Goal: Task Accomplishment & Management: Use online tool/utility

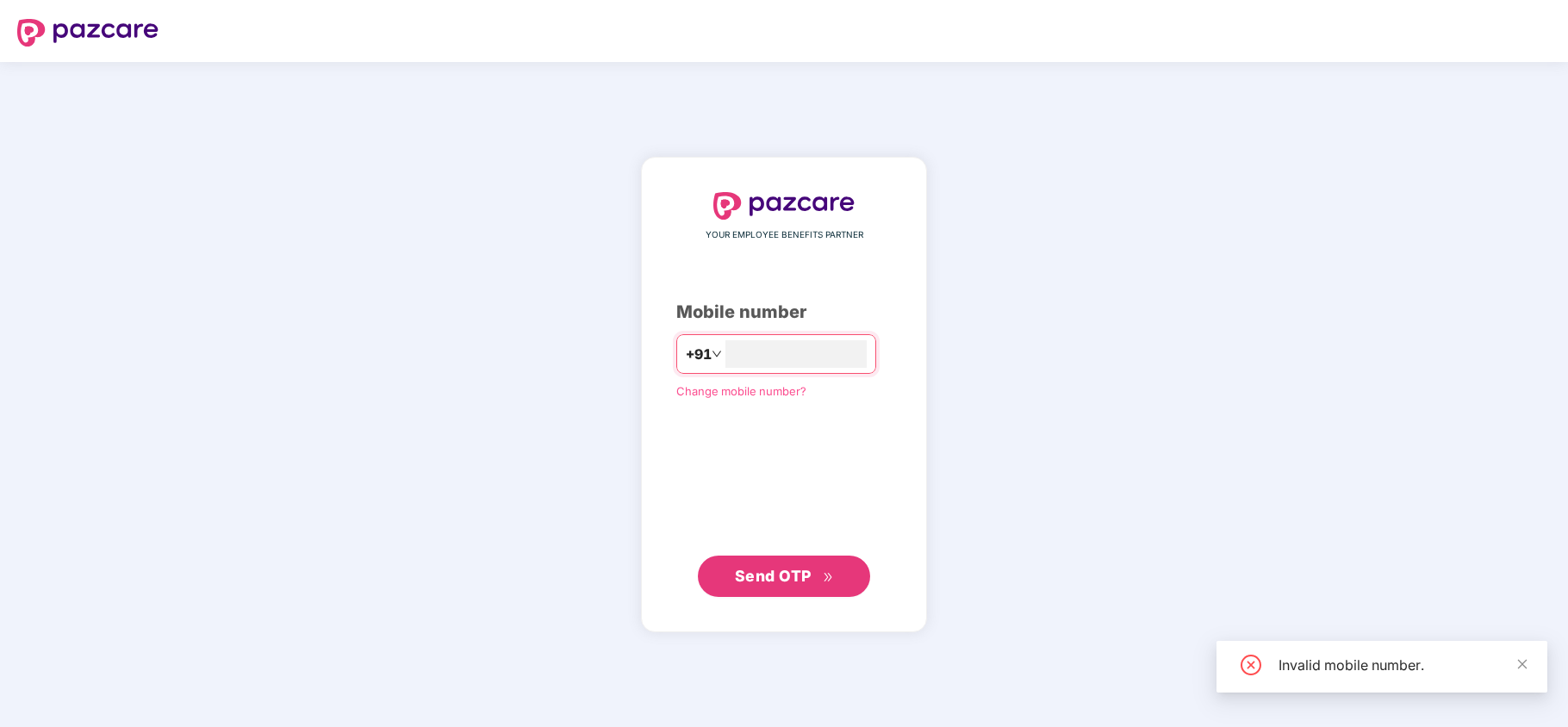
type input "**********"
click at [790, 583] on span "Send OTP" at bounding box center [774, 575] width 77 height 18
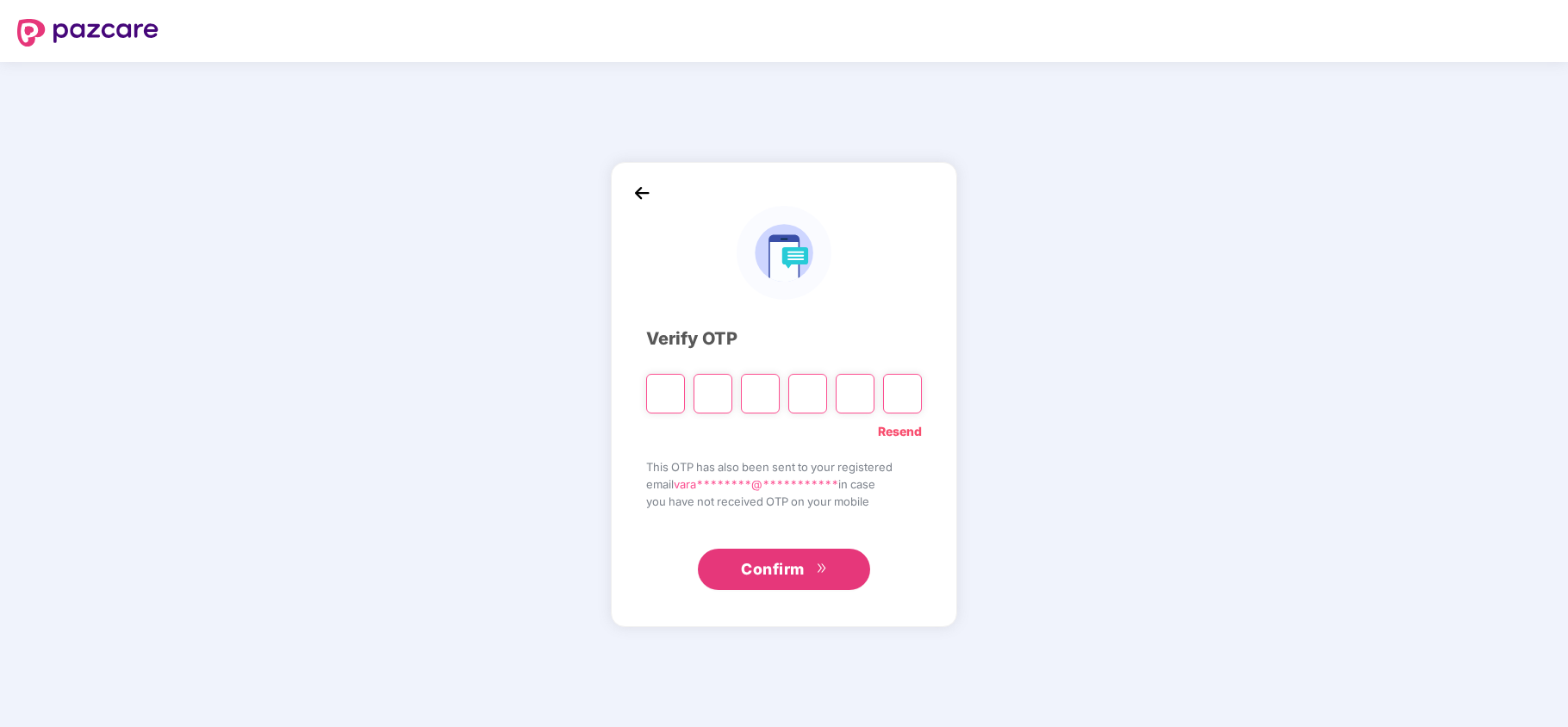
type input "*"
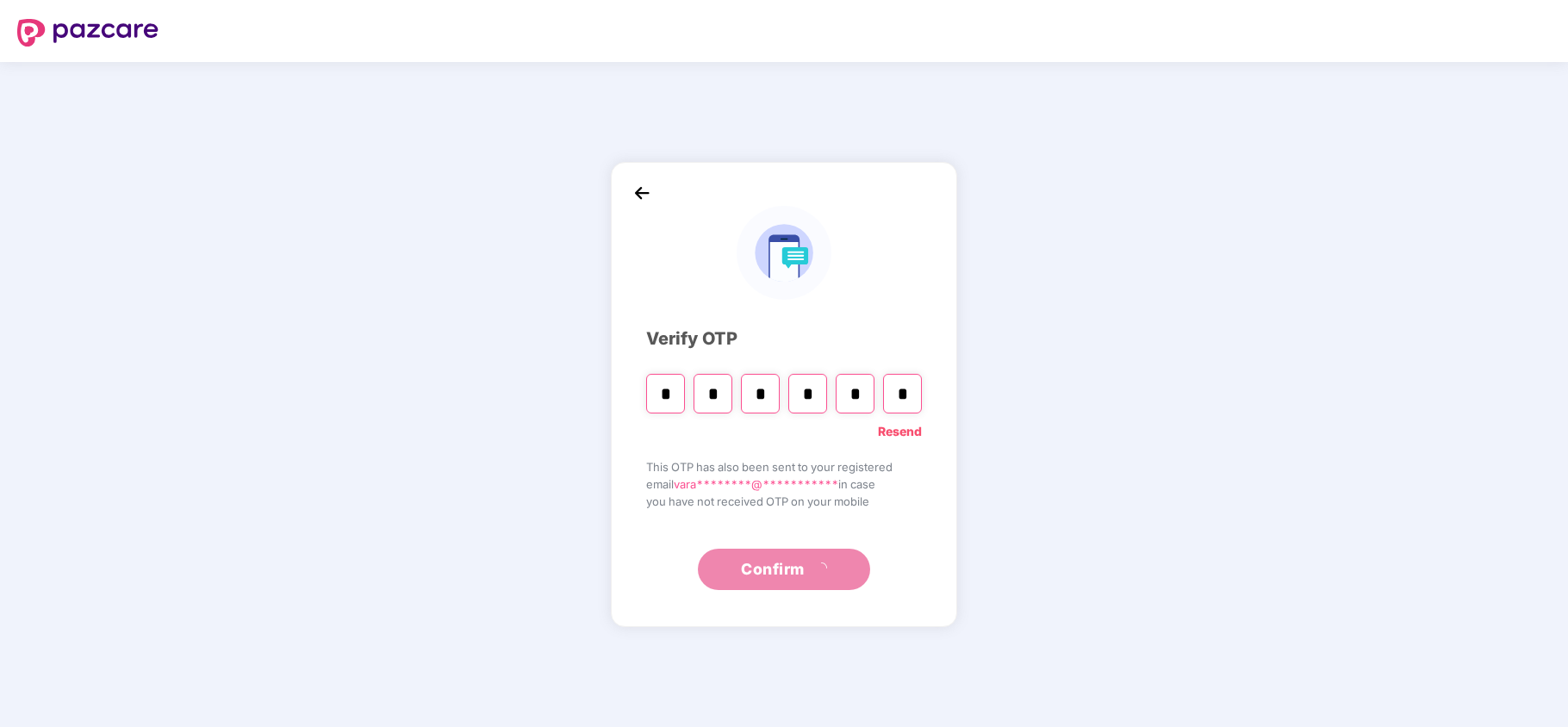
type input "*"
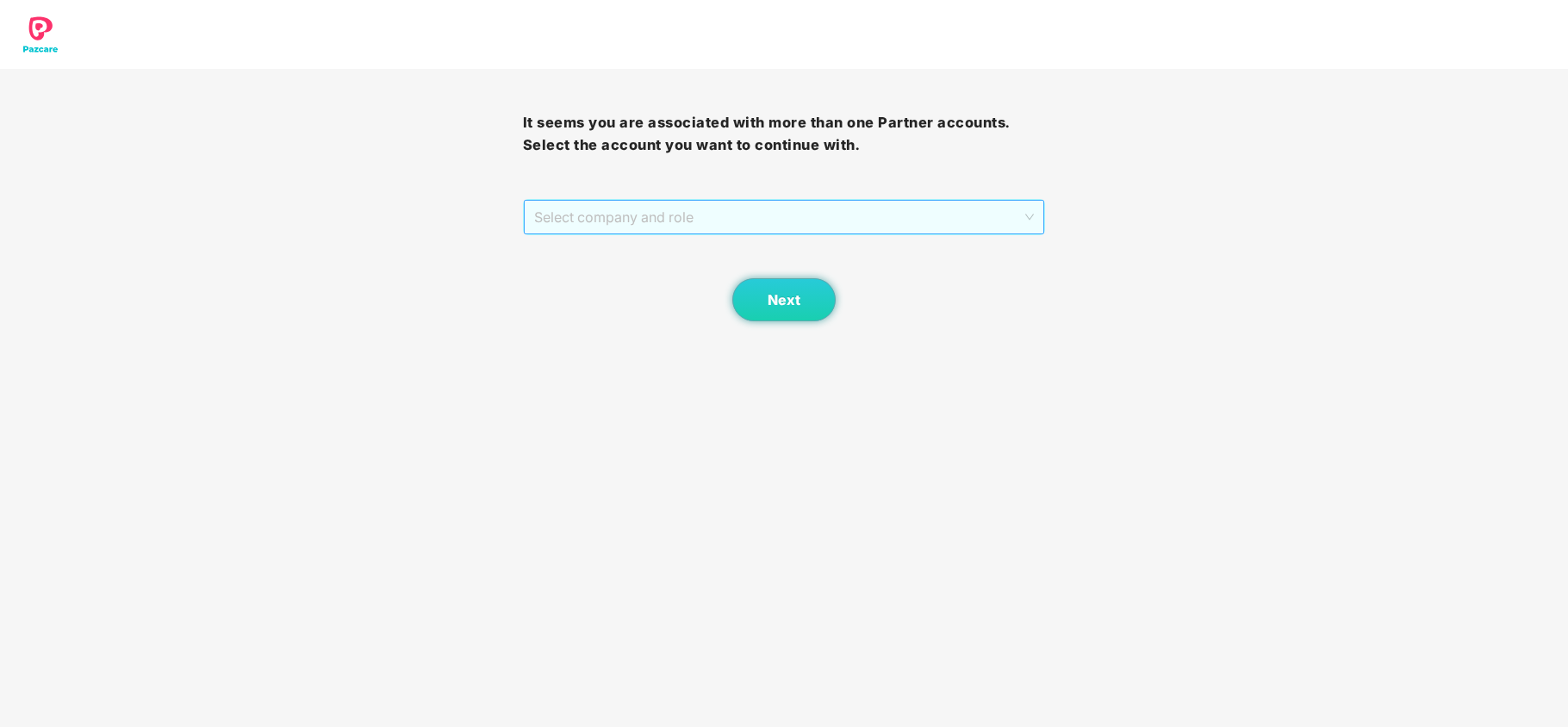
click at [939, 233] on span "Select company and role" at bounding box center [784, 217] width 501 height 33
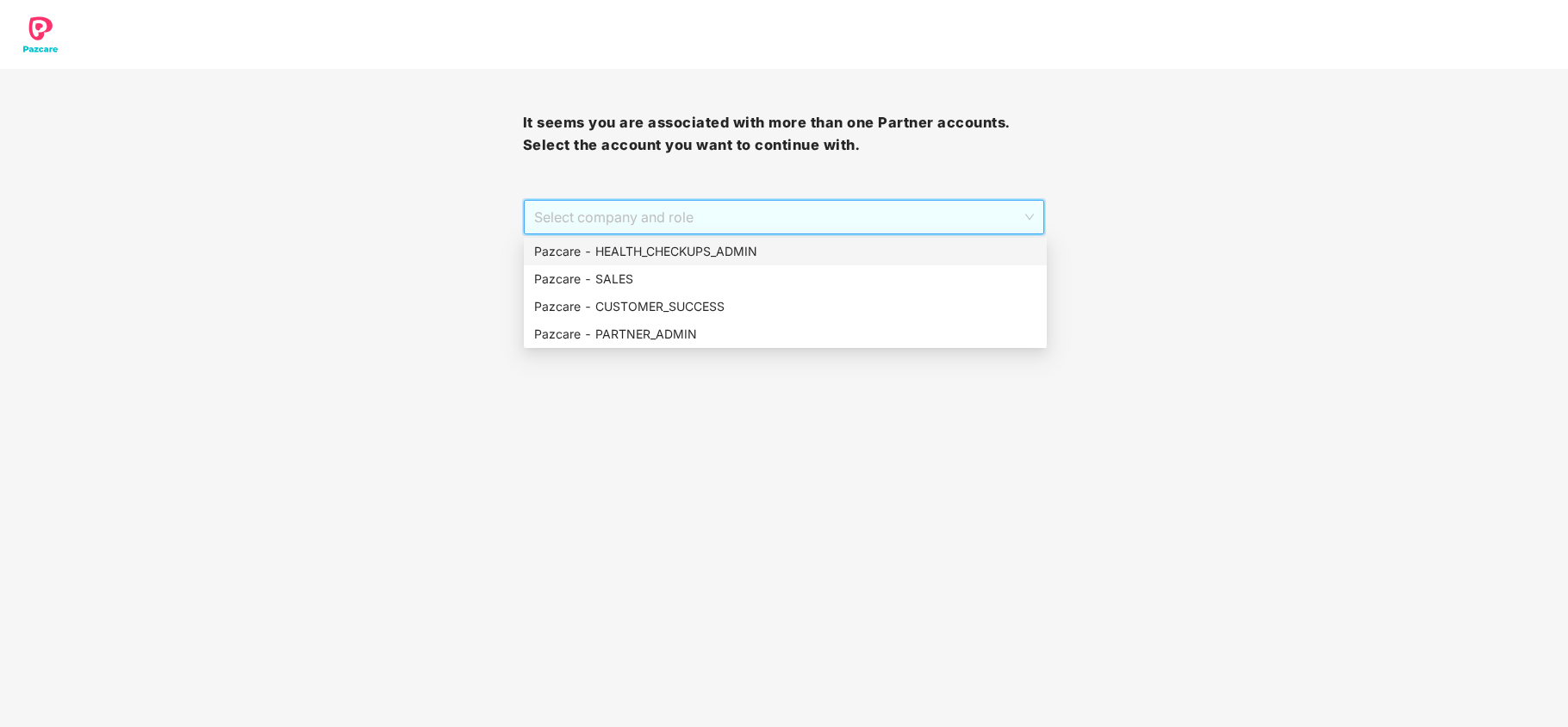
click at [906, 253] on div "Pazcare - HEALTH_CHECKUPS_ADMIN" at bounding box center [785, 251] width 502 height 19
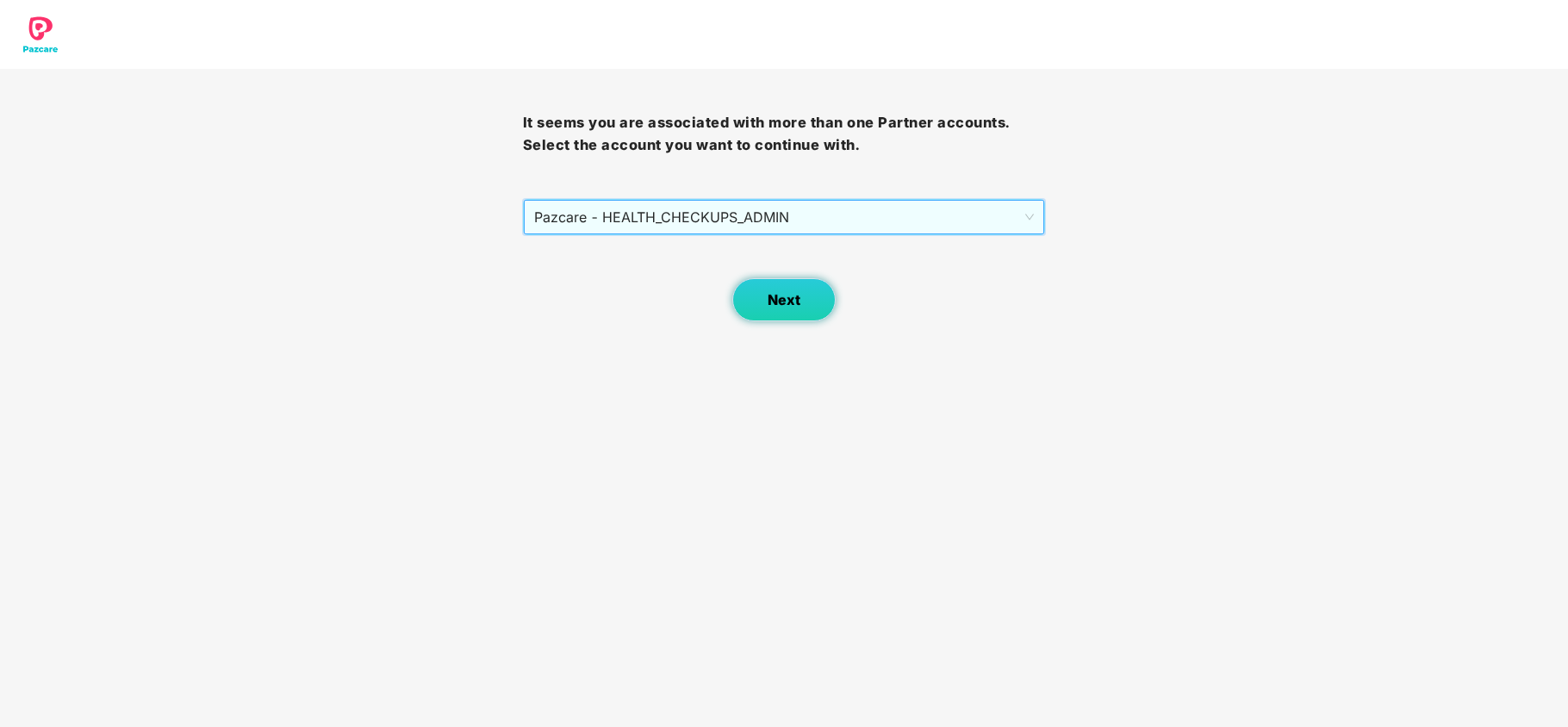
click at [784, 296] on span "Next" at bounding box center [784, 300] width 33 height 16
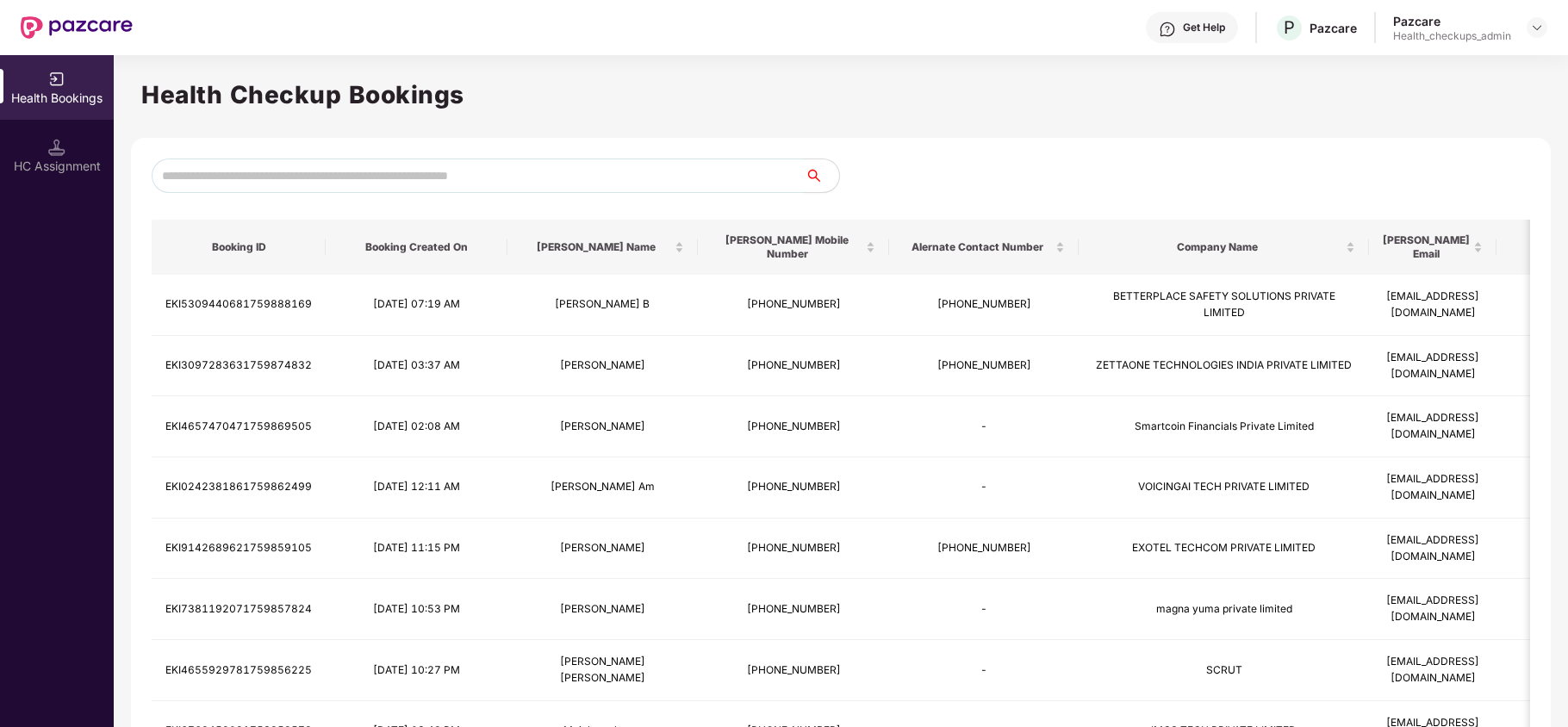
click at [56, 101] on div "Health Bookings" at bounding box center [56, 98] width 114 height 17
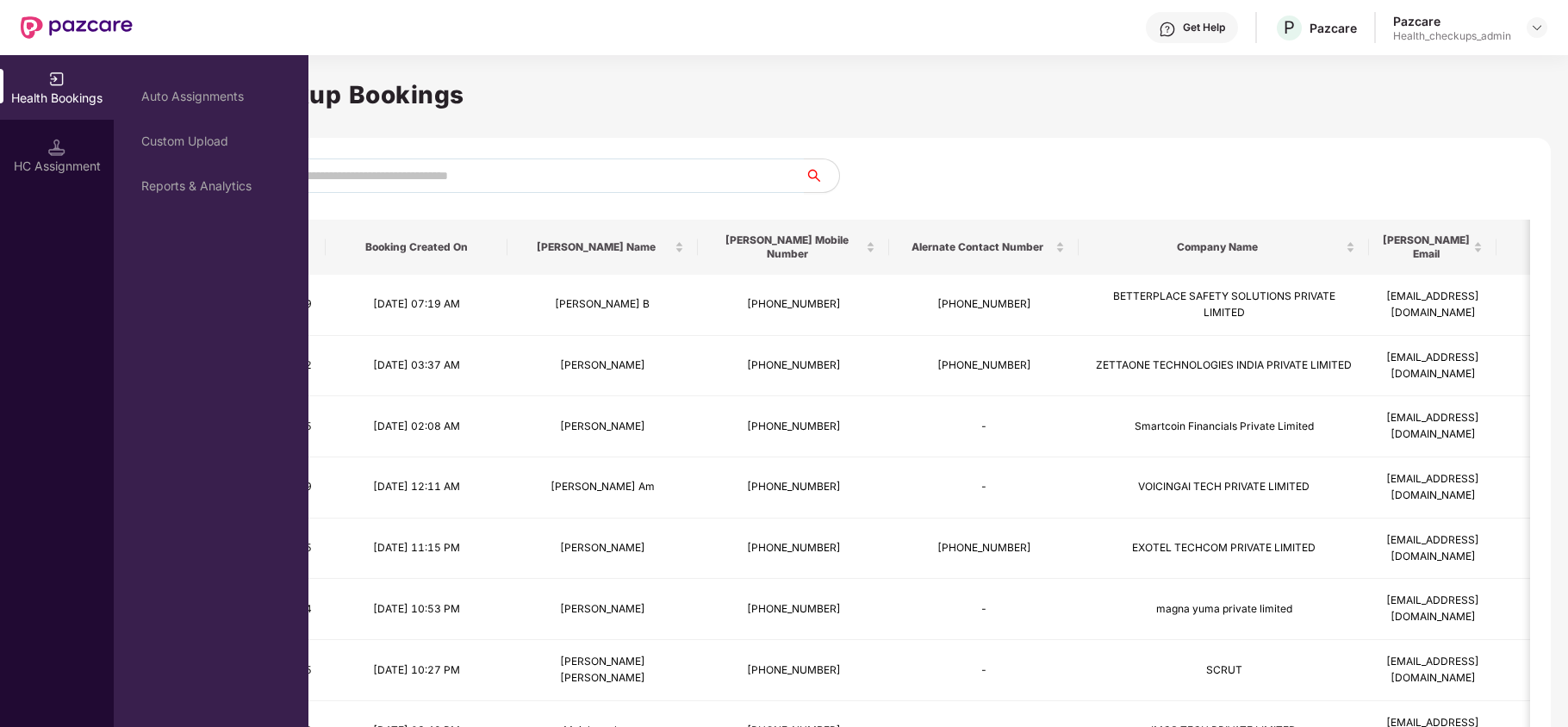
click at [52, 140] on img at bounding box center [56, 147] width 17 height 17
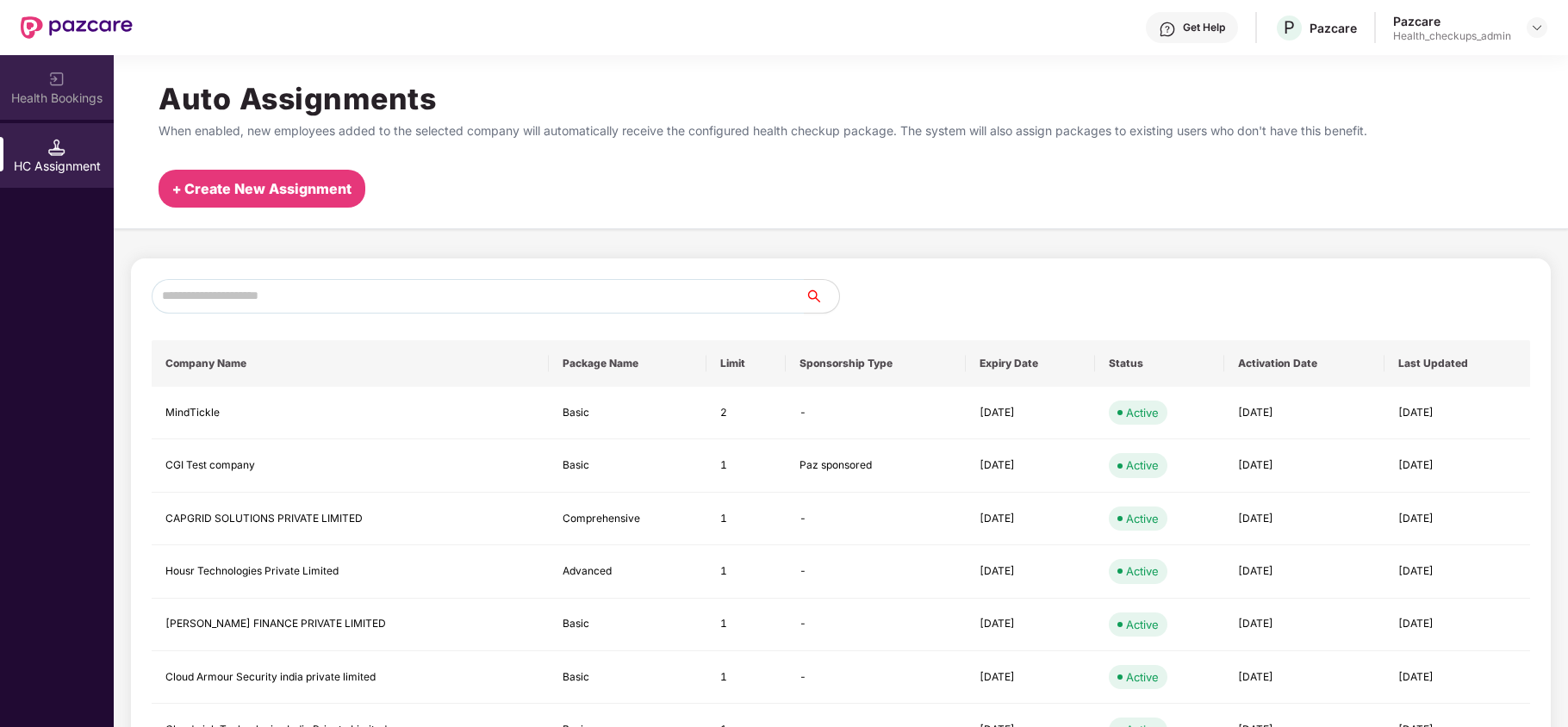
click at [60, 87] on div "Health Bookings" at bounding box center [56, 88] width 114 height 64
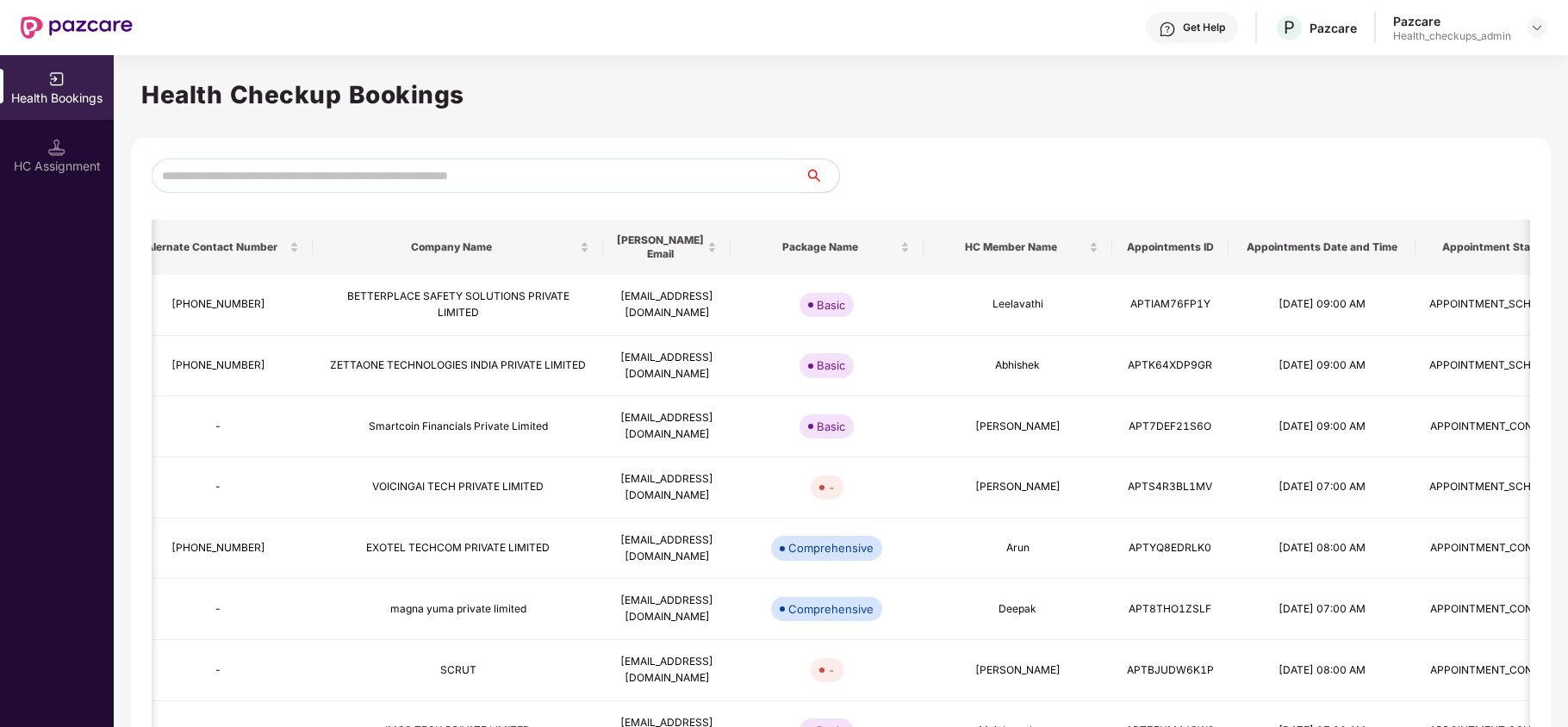
click at [658, 172] on input "text" at bounding box center [477, 175] width 653 height 34
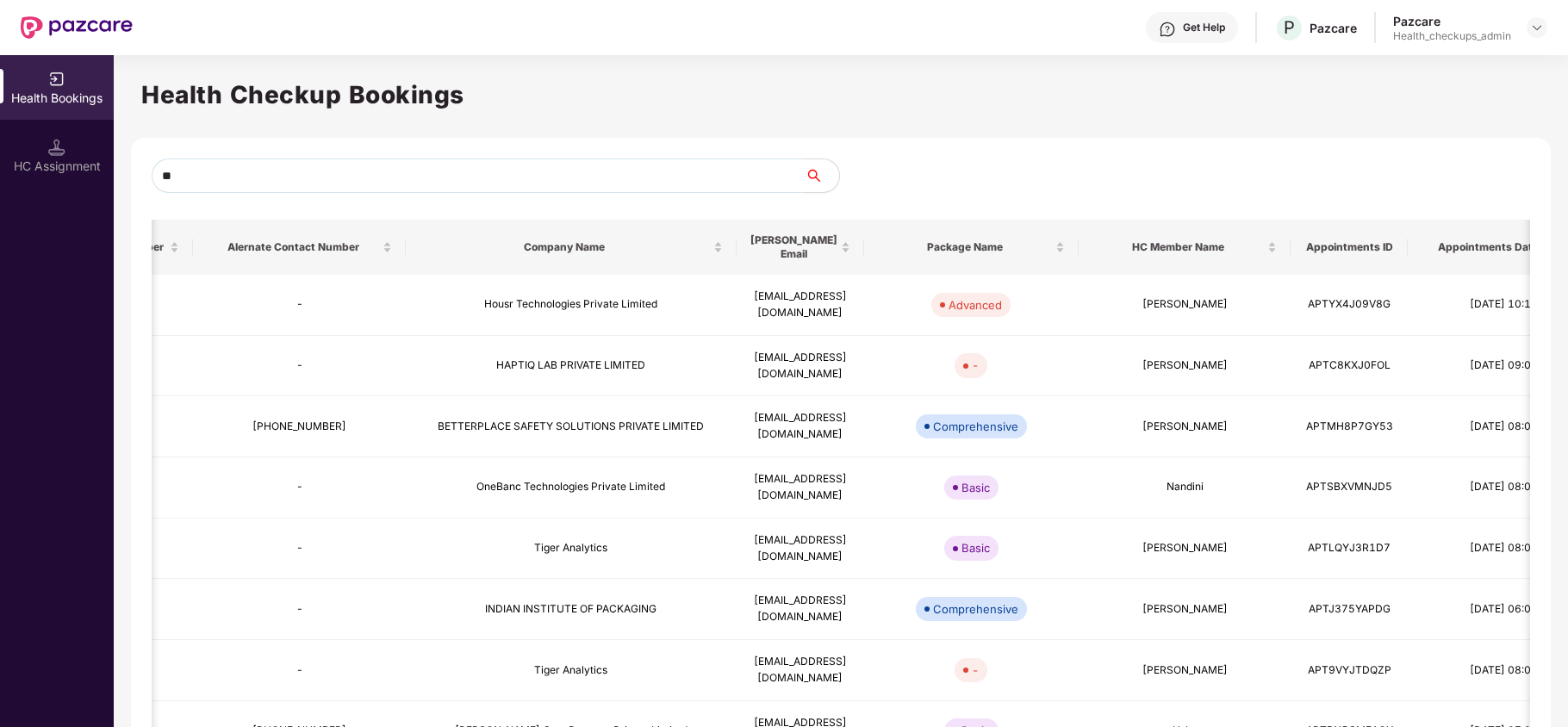
type input "*"
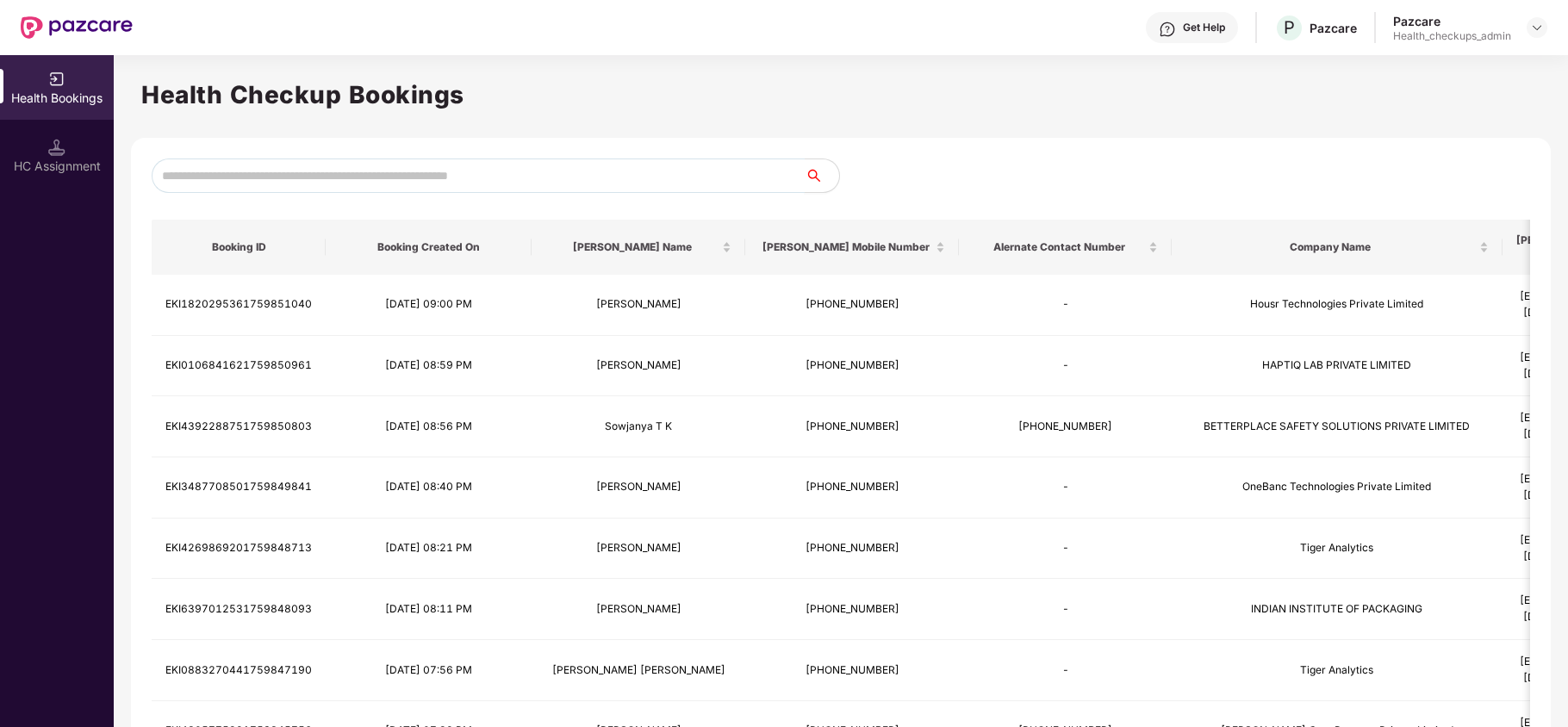
click at [538, 162] on input "text" at bounding box center [477, 175] width 653 height 34
paste input "**********"
type input "*"
click at [57, 98] on div "Health Bookings" at bounding box center [56, 98] width 114 height 17
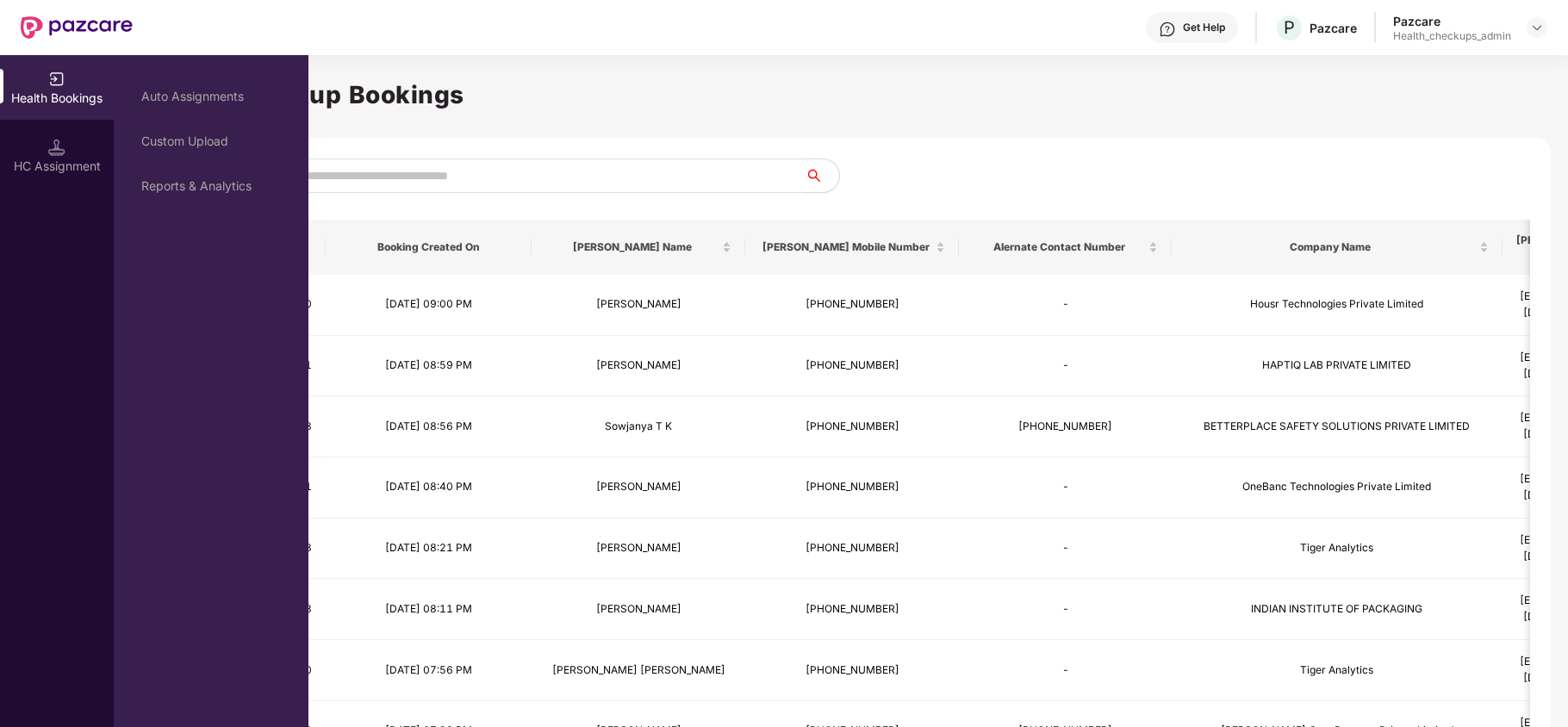
click at [78, 169] on div "HC Assignment" at bounding box center [56, 166] width 114 height 17
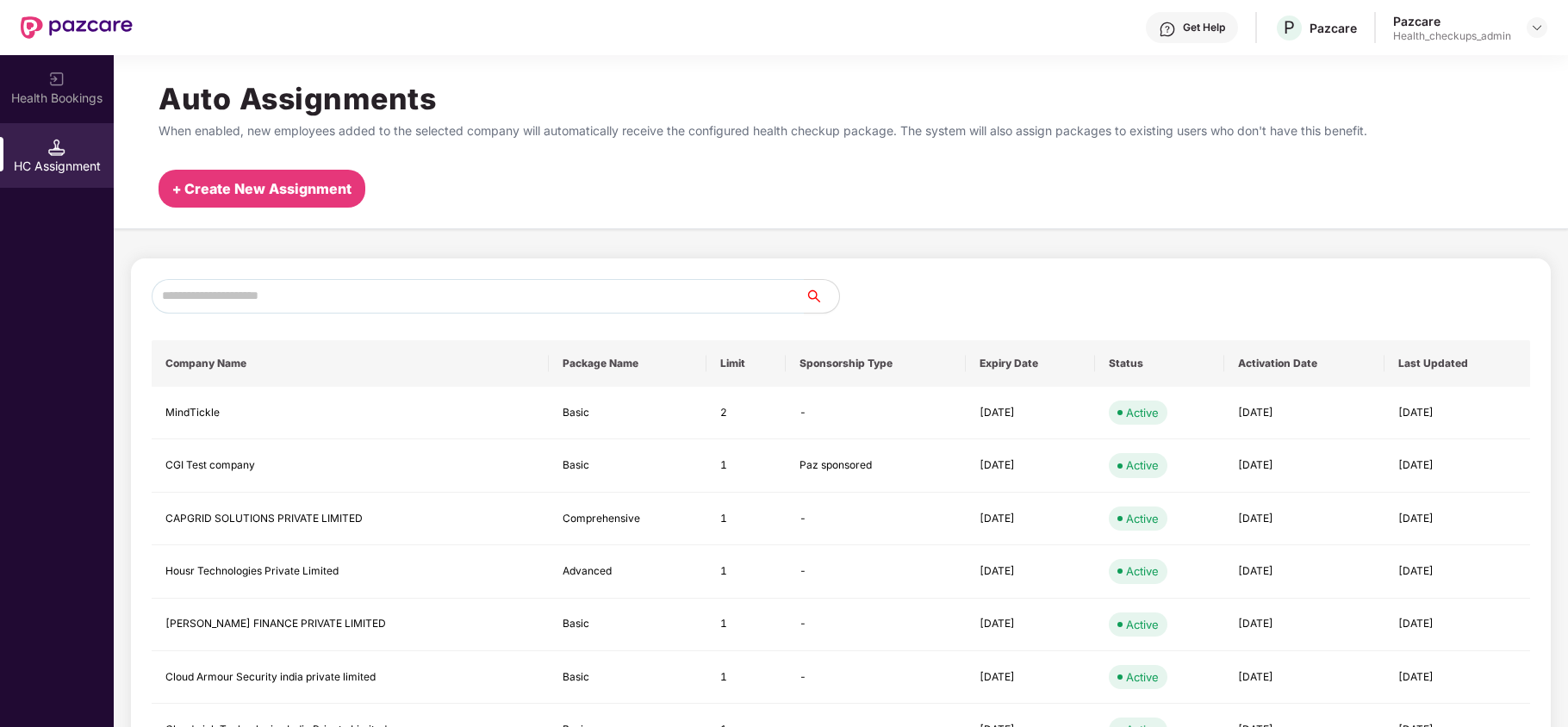
click at [62, 105] on div "Health Bookings" at bounding box center [56, 98] width 114 height 17
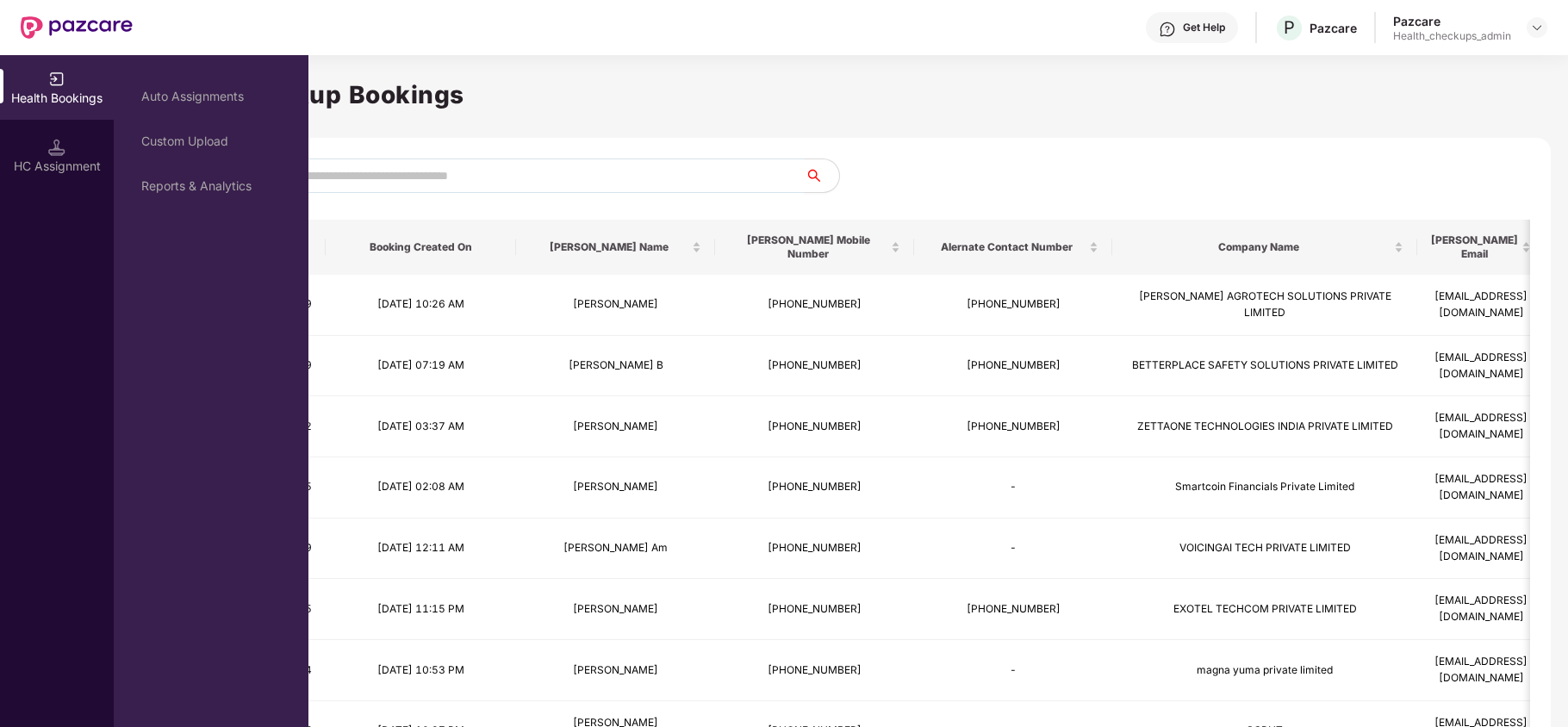
click at [39, 155] on div "HC Assignment" at bounding box center [56, 156] width 114 height 64
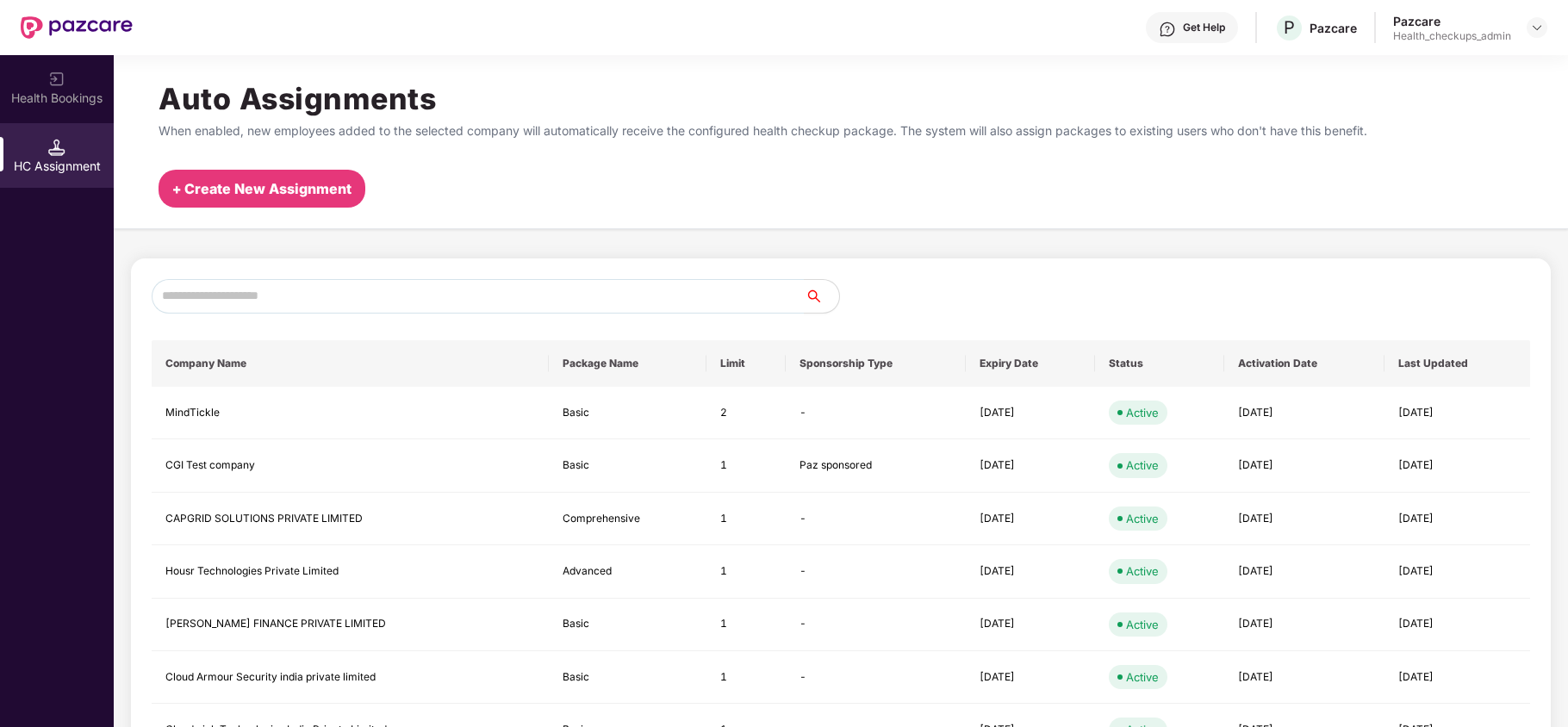
click at [47, 80] on div "Health Bookings" at bounding box center [56, 88] width 114 height 64
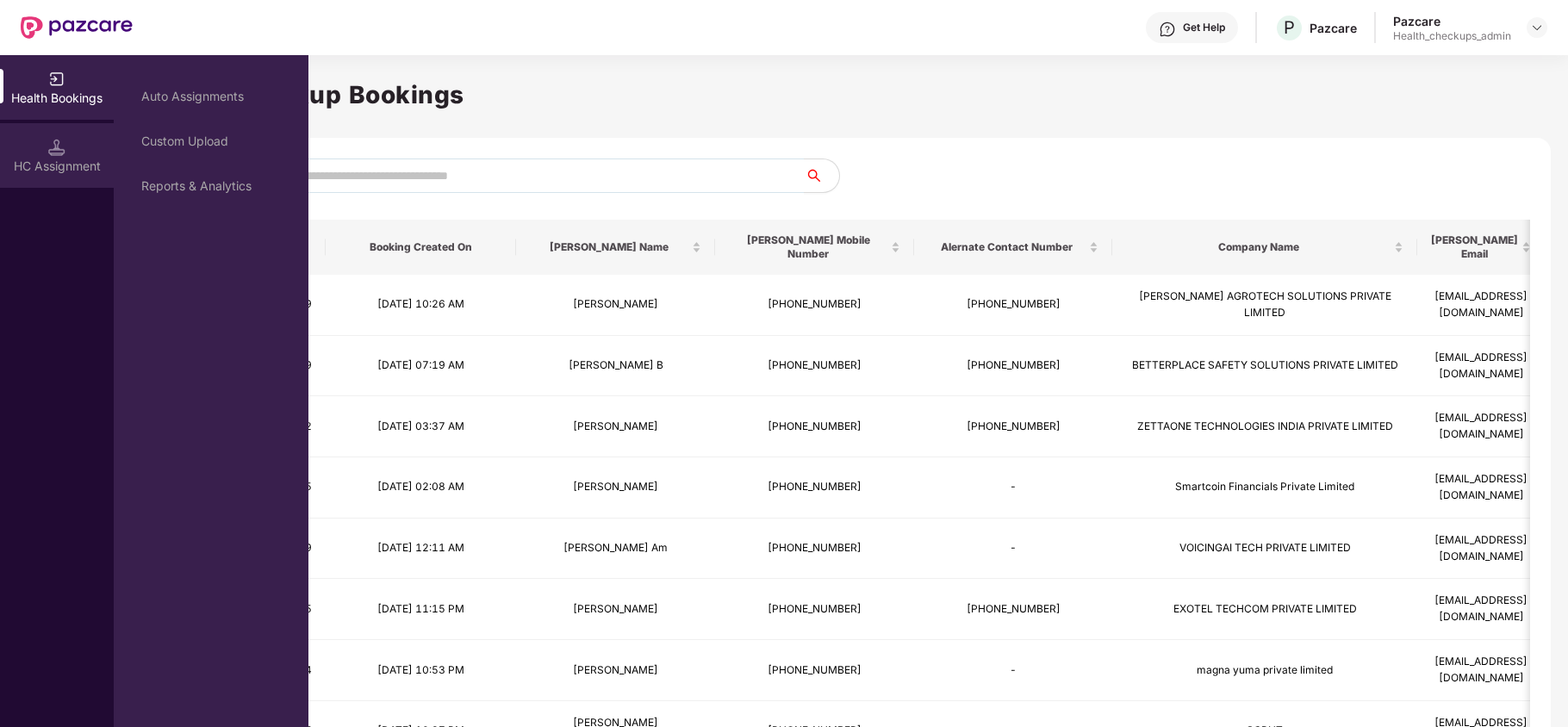
click at [80, 138] on div "HC Assignment" at bounding box center [56, 156] width 114 height 64
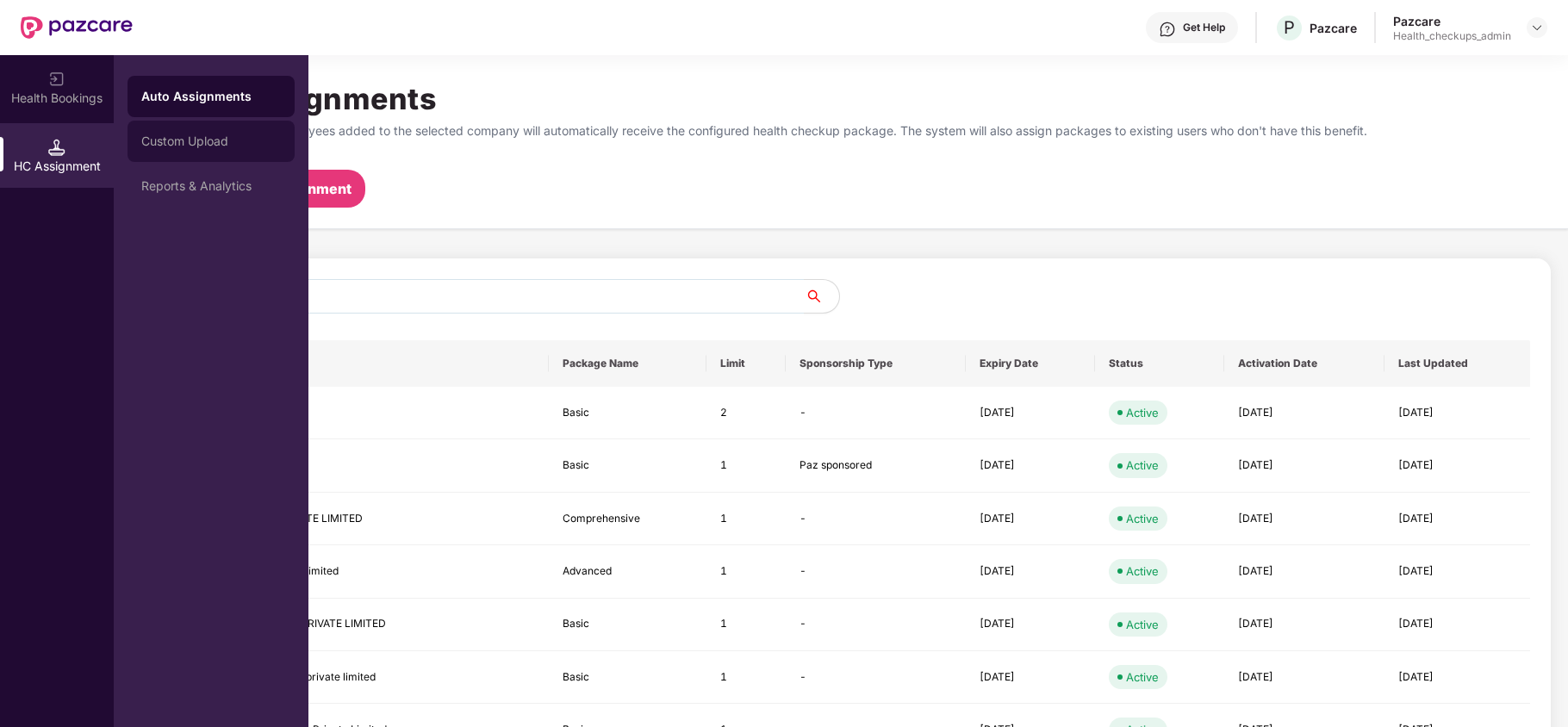
click at [167, 136] on div "Custom Upload" at bounding box center [211, 141] width 140 height 13
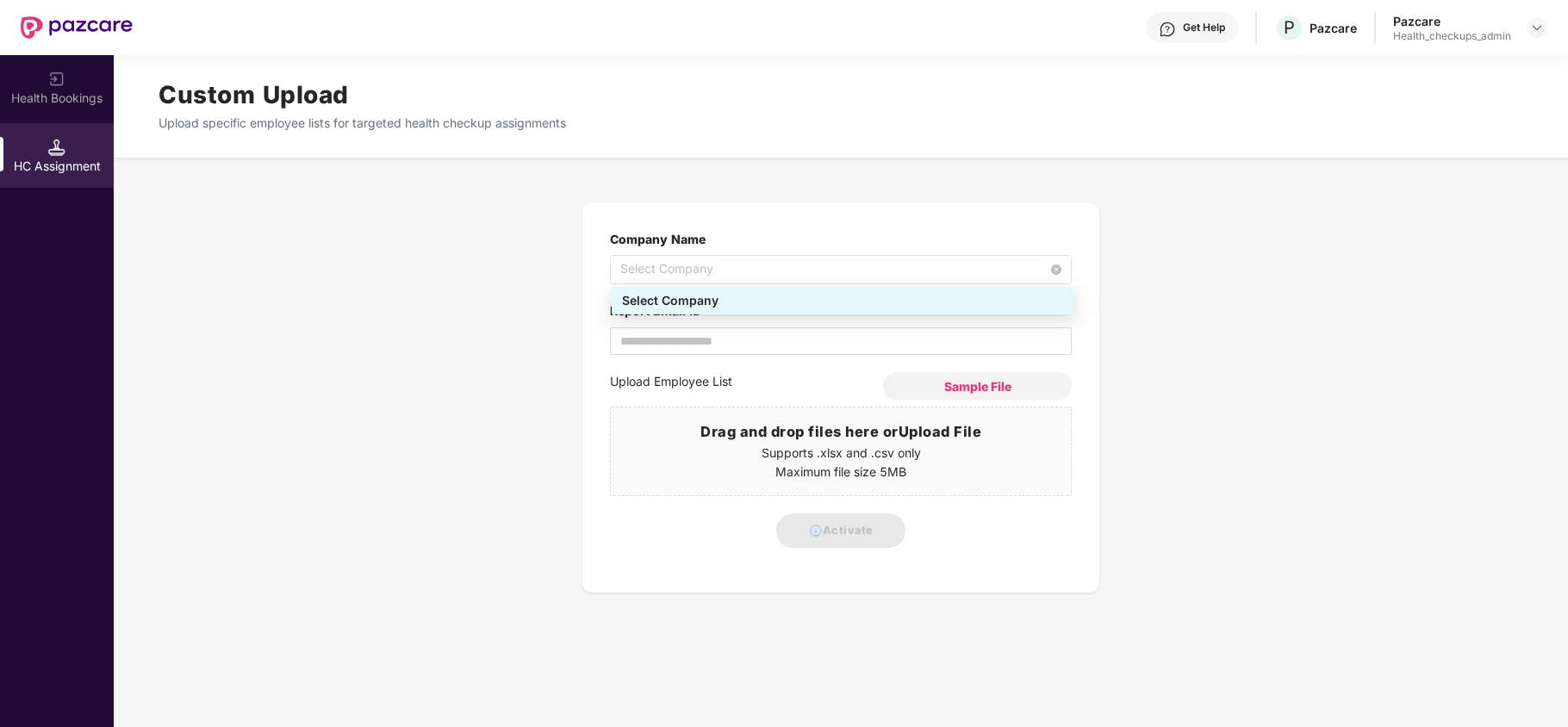
click at [763, 270] on span "Select Company" at bounding box center [841, 269] width 441 height 28
type input "******"
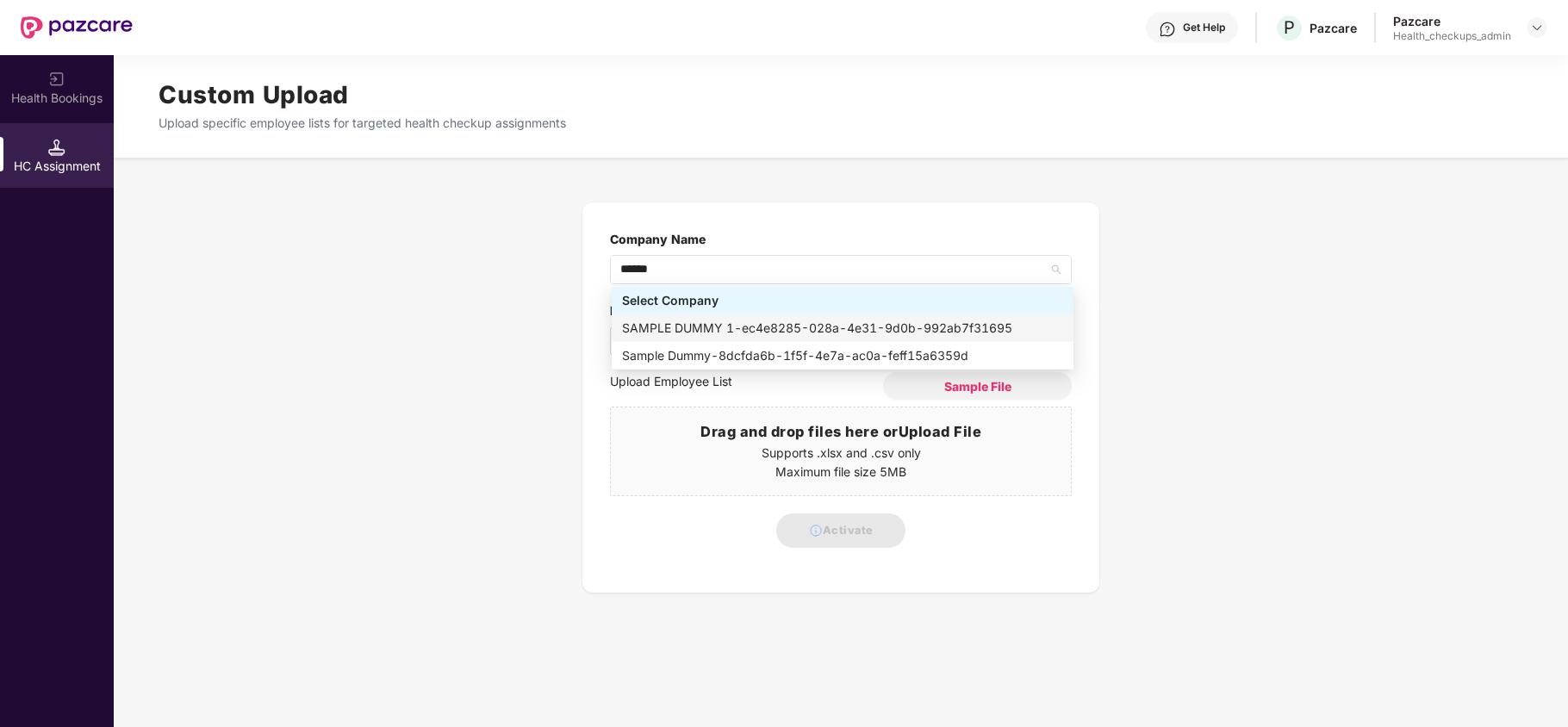
click at [776, 326] on div "SAMPLE DUMMY 1 - ec4e8285-028a-4e31-9d0b-992ab7f31695" at bounding box center [843, 328] width 441 height 19
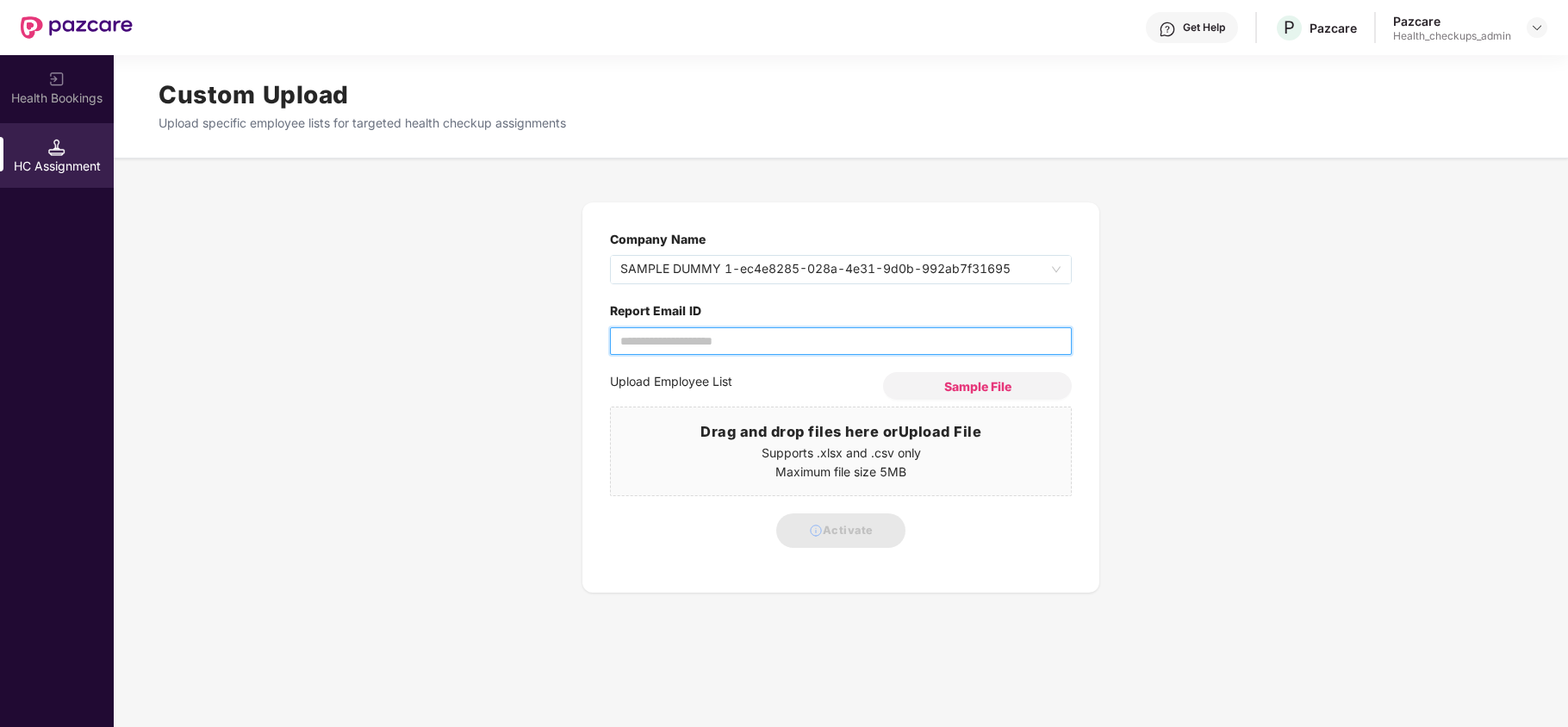
click at [769, 338] on input "Report Email ID" at bounding box center [841, 341] width 462 height 28
type input "**********"
click at [815, 445] on p "Supports .xlsx and .csv only" at bounding box center [841, 453] width 460 height 19
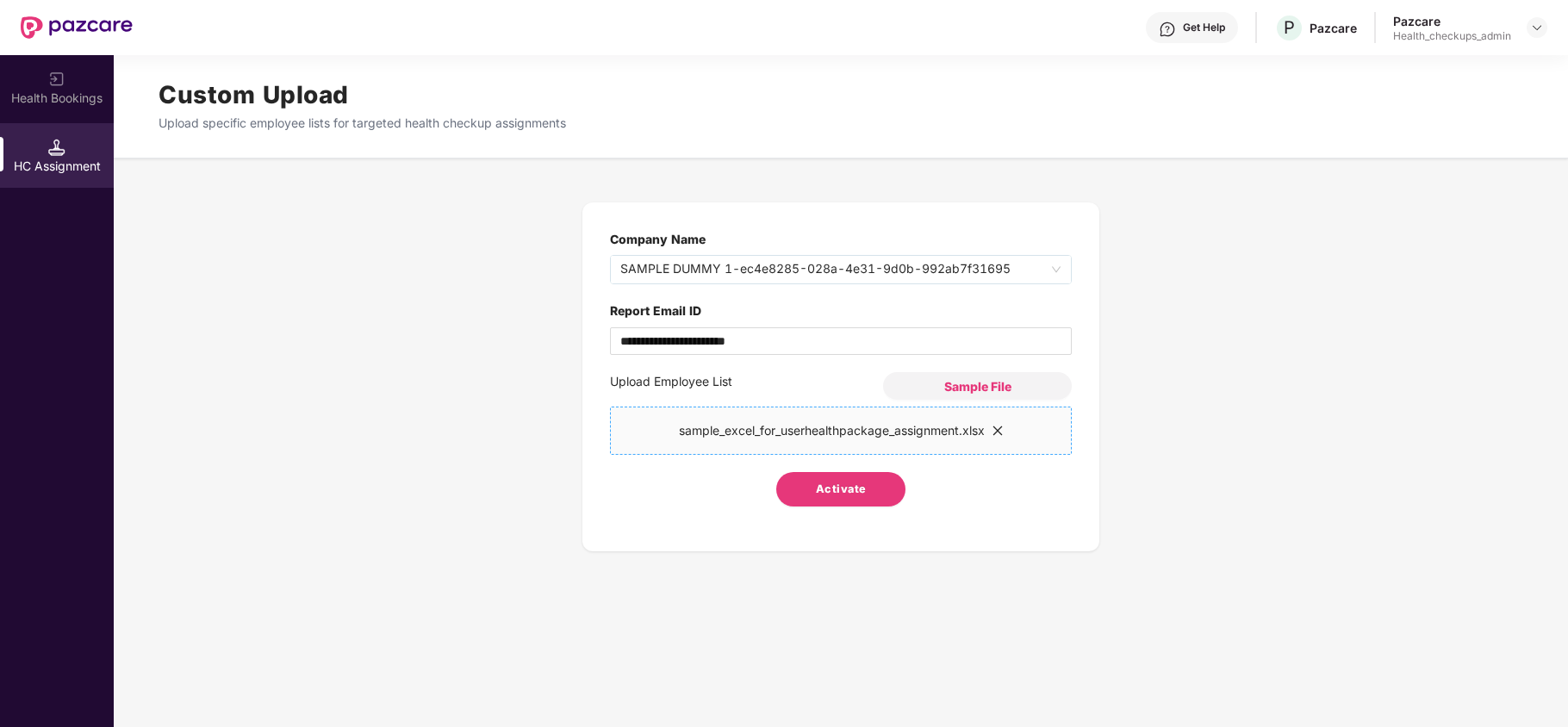
click at [835, 490] on span "Activate" at bounding box center [841, 489] width 51 height 17
